Goal: Task Accomplishment & Management: Manage account settings

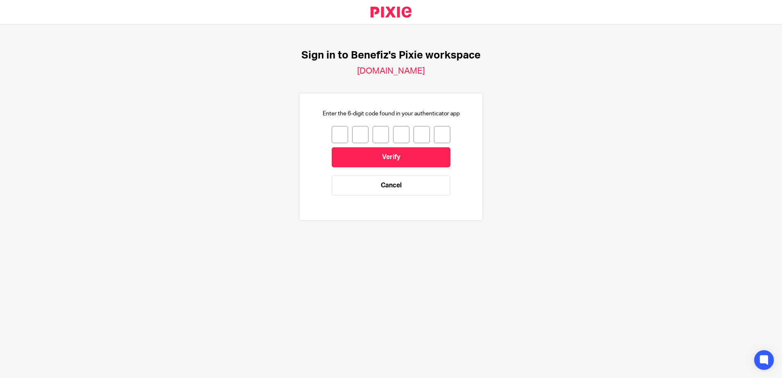
click at [336, 133] on input "number" at bounding box center [340, 134] width 16 height 17
type input "5"
type input "8"
type input "9"
type input "4"
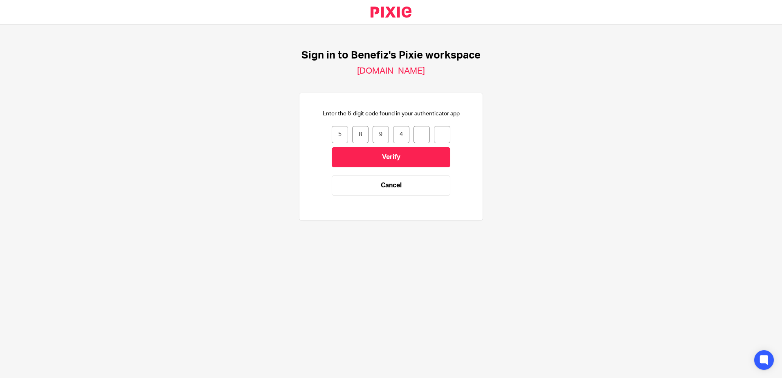
type input "5"
type input "4"
click at [384, 160] on input "Verify" at bounding box center [391, 157] width 119 height 20
